Goal: Navigation & Orientation: Find specific page/section

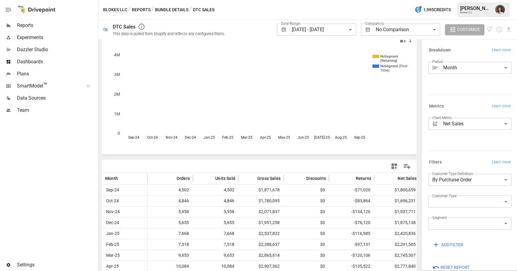
scroll to position [12, 0]
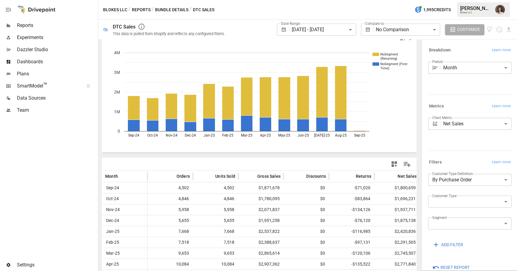
click at [143, 10] on button "Reports" at bounding box center [141, 10] width 19 height 8
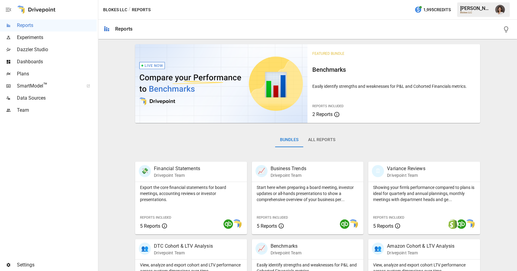
click at [500, 9] on img "Franziska Ibscher" at bounding box center [501, 10] width 10 height 10
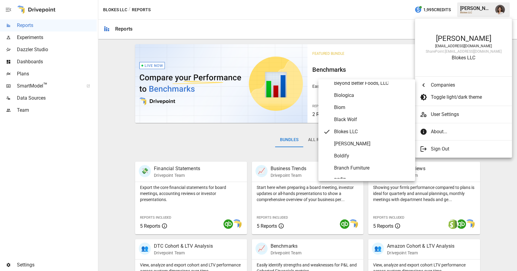
scroll to position [333, 0]
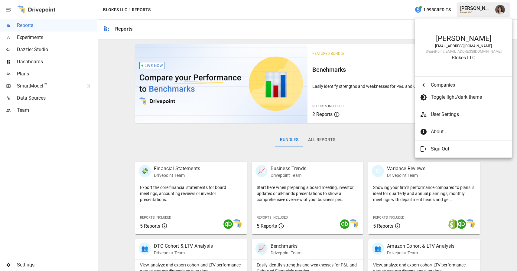
click at [102, 94] on div at bounding box center [258, 135] width 517 height 271
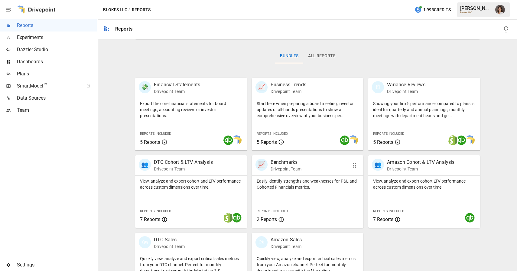
scroll to position [121, 0]
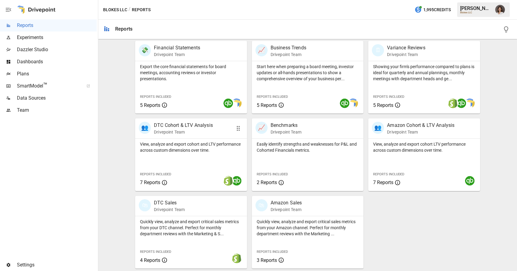
click at [209, 153] on div "View, analyze and export cohort and LTV performance across custom dimensions ov…" at bounding box center [191, 165] width 112 height 52
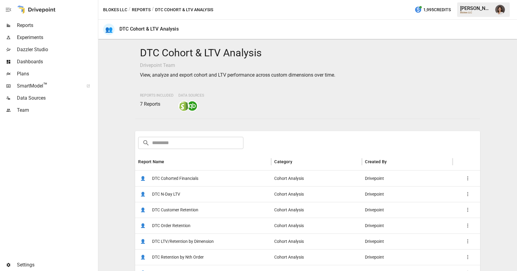
scroll to position [78, 0]
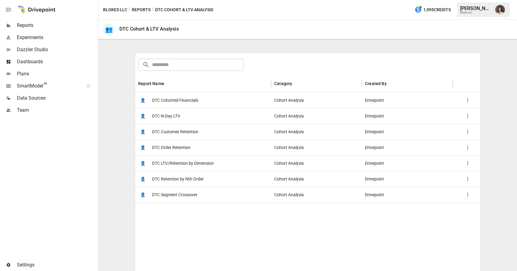
click at [229, 180] on div "👤 DTC Retention by Nth Order" at bounding box center [203, 179] width 136 height 16
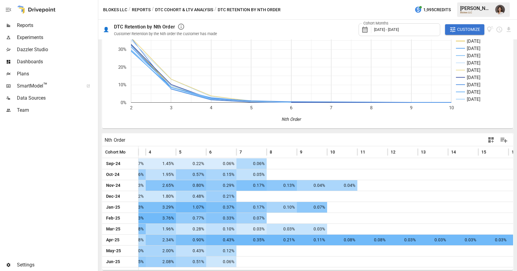
scroll to position [0, 146]
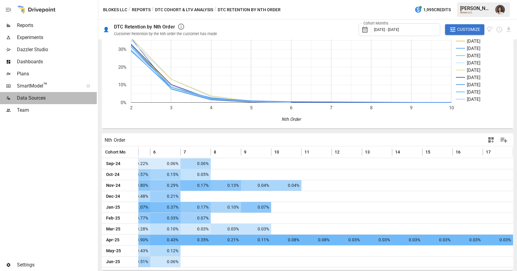
click at [83, 99] on span "Data Sources" at bounding box center [57, 97] width 80 height 7
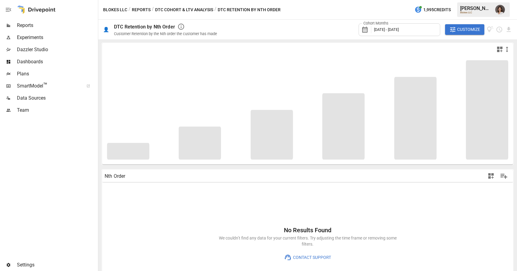
click at [133, 10] on button "Reports" at bounding box center [141, 10] width 19 height 8
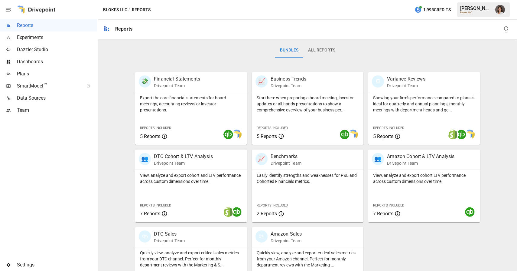
scroll to position [121, 0]
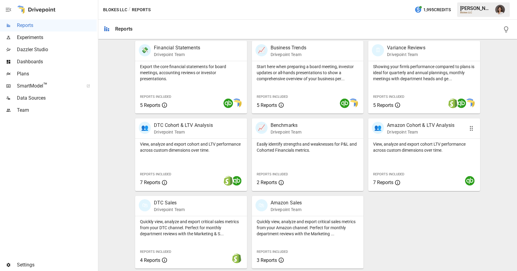
click at [404, 157] on div "View, analyze and export cohort LTV performance across custom dimensions over t…" at bounding box center [425, 165] width 112 height 52
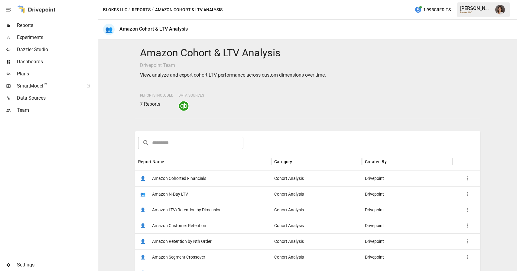
click at [229, 245] on div "👤 Amazon Retention by Nth Order" at bounding box center [203, 241] width 136 height 16
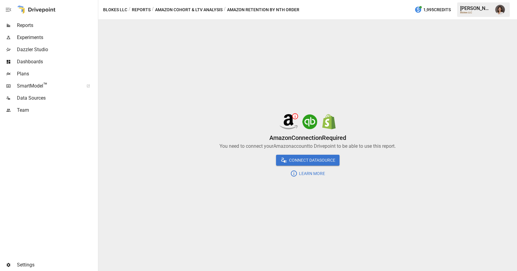
click at [143, 10] on button "Reports" at bounding box center [141, 10] width 19 height 8
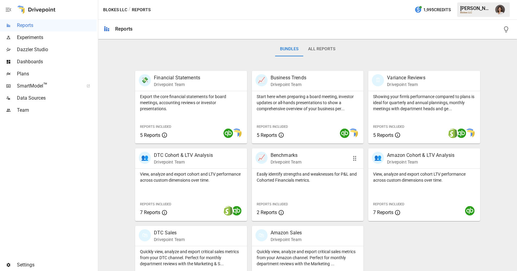
scroll to position [89, 0]
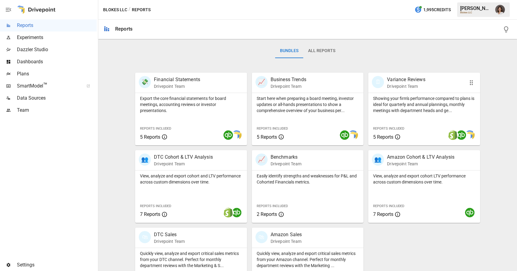
click at [413, 121] on div "Reports Included 5 Reports" at bounding box center [392, 132] width 47 height 26
